Goal: Task Accomplishment & Management: Manage account settings

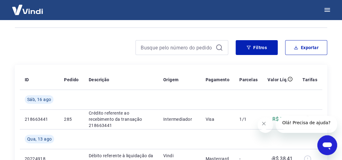
scroll to position [56, 0]
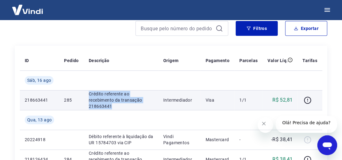
drag, startPoint x: 86, startPoint y: 96, endPoint x: 112, endPoint y: 106, distance: 28.1
click at [112, 106] on td "Crédito referente ao recebimento da transação 218663441" at bounding box center [121, 100] width 74 height 20
copy p "Crédito referente ao recebimento da transação 218663441"
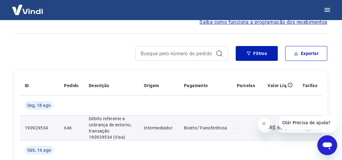
scroll to position [28, 0]
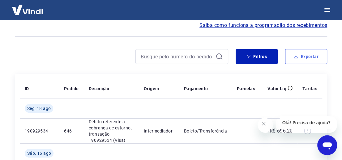
click at [305, 54] on button "Exportar" at bounding box center [306, 56] width 42 height 15
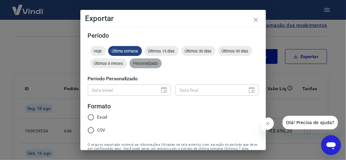
click at [162, 65] on span "Personalizado" at bounding box center [145, 63] width 32 height 5
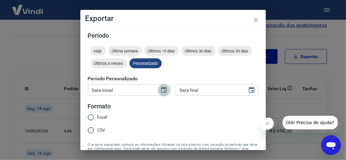
click at [165, 90] on icon "Choose date" at bounding box center [163, 90] width 7 height 7
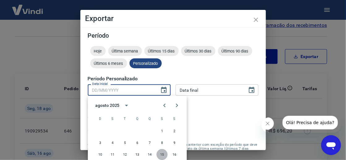
click at [163, 155] on button "15" at bounding box center [161, 154] width 11 height 11
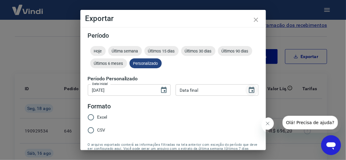
click at [248, 89] on icon "Choose date" at bounding box center [251, 90] width 7 height 7
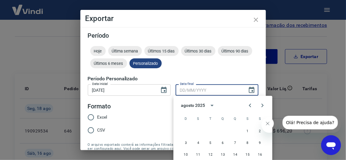
click at [54, 98] on div "Exportar Período Hoje Última semana Últimos 15 dias Últimos 30 dias Últimos 90 …" at bounding box center [173, 80] width 346 height 160
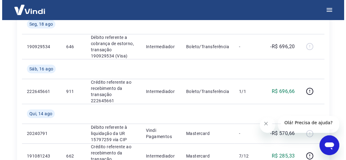
scroll to position [56, 0]
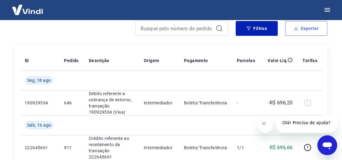
click at [308, 26] on button "Exportar" at bounding box center [306, 28] width 42 height 15
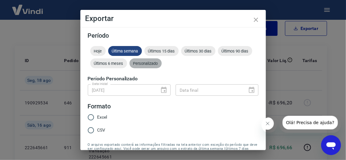
drag, startPoint x: 201, startPoint y: 64, endPoint x: 182, endPoint y: 70, distance: 20.3
click at [162, 64] on span "Personalizado" at bounding box center [145, 63] width 32 height 5
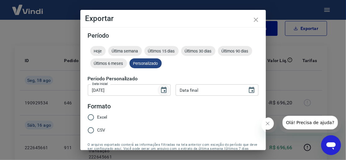
click at [161, 88] on icon "Choose date, selected date is 15 de ago de 2025" at bounding box center [164, 90] width 6 height 6
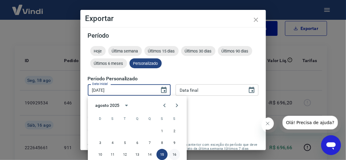
click at [176, 156] on button "16" at bounding box center [174, 154] width 11 height 11
type input "[DATE]"
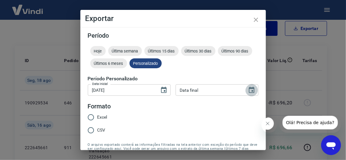
click at [249, 87] on icon "Choose date" at bounding box center [252, 90] width 6 height 6
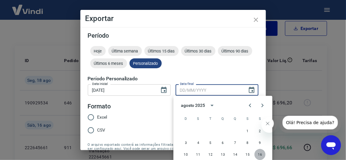
click at [261, 154] on button "16" at bounding box center [259, 154] width 11 height 11
type input "[DATE]"
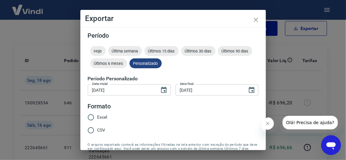
click at [91, 117] on input "Excel" at bounding box center [90, 117] width 13 height 13
radio input "true"
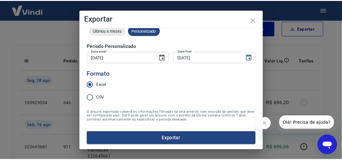
scroll to position [38, 0]
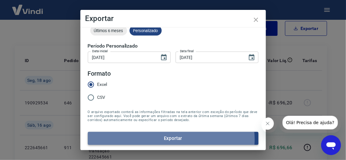
click at [171, 137] on button "Exportar" at bounding box center [173, 138] width 171 height 13
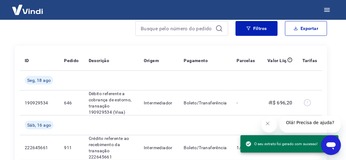
click at [274, 122] on button "Fechar mensagem da empresa" at bounding box center [267, 123] width 12 height 12
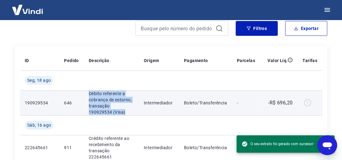
drag, startPoint x: 88, startPoint y: 95, endPoint x: 106, endPoint y: 111, distance: 24.5
click at [106, 111] on p "Débito referente a cobrança de estorno, transação 190929534 (Visa)" at bounding box center [111, 103] width 45 height 25
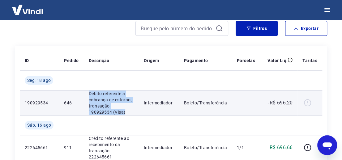
copy p "Débito referente a cobrança de estorno, transação 190929534 (Visa)"
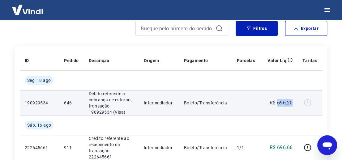
drag, startPoint x: 277, startPoint y: 103, endPoint x: 293, endPoint y: 103, distance: 16.1
click at [293, 103] on td "-R$ 696,20" at bounding box center [278, 102] width 37 height 25
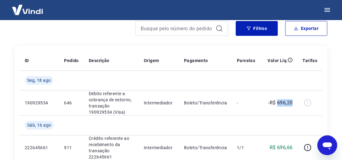
copy p "696,20"
